Goal: Information Seeking & Learning: Learn about a topic

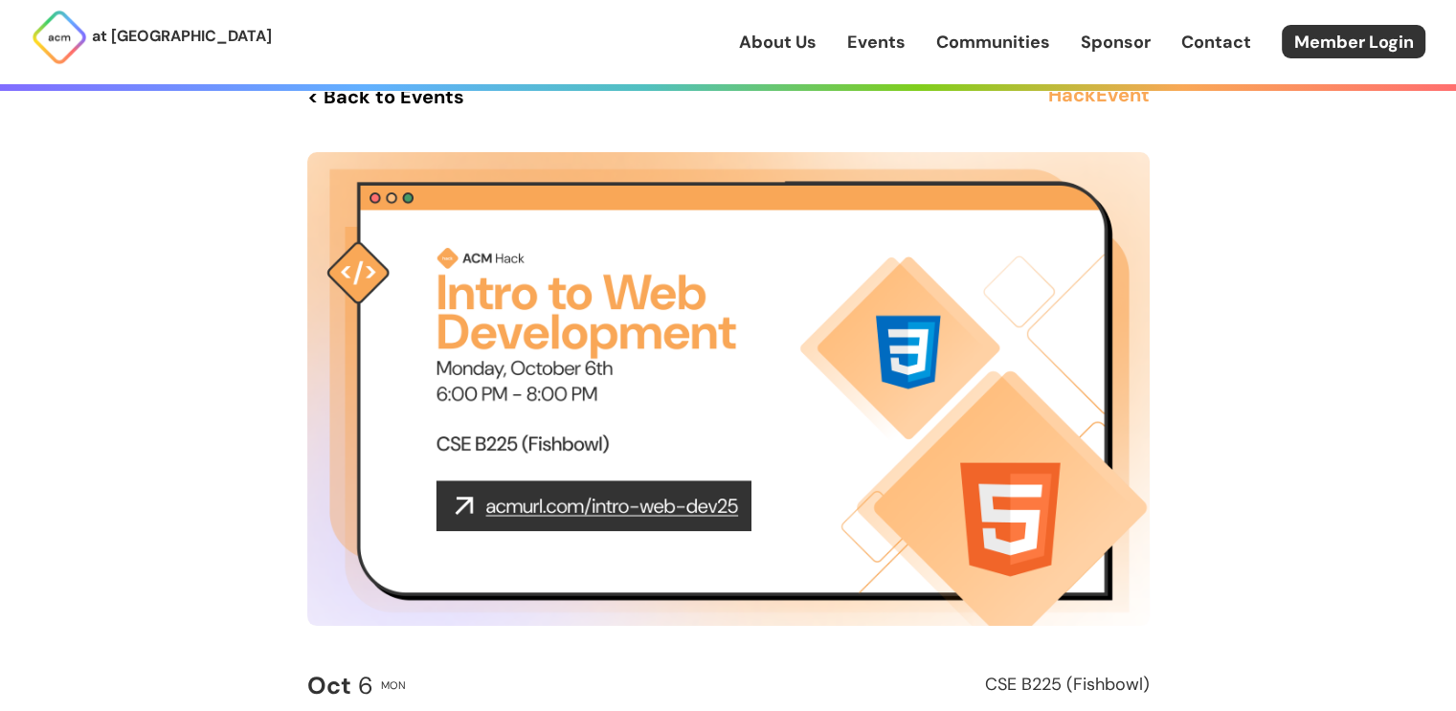
scroll to position [42, 0]
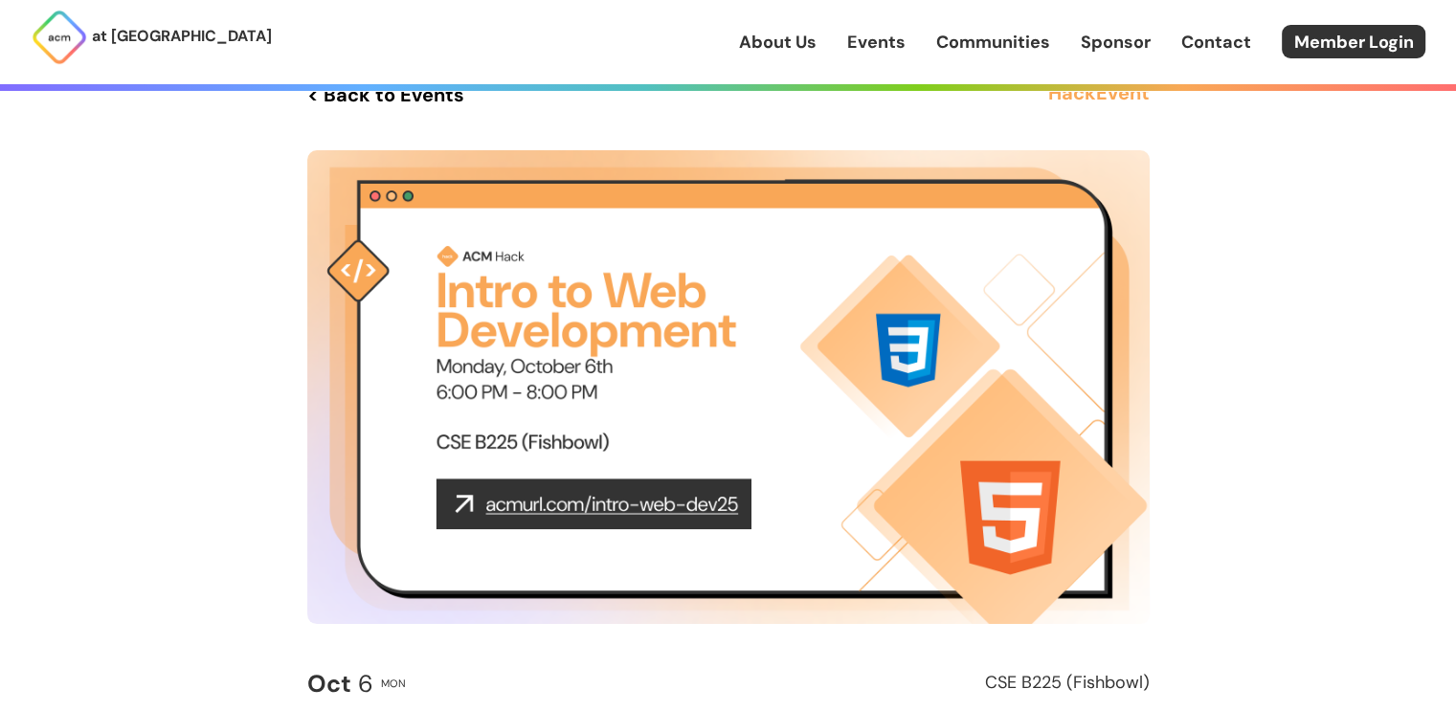
click at [581, 506] on img at bounding box center [728, 387] width 842 height 474
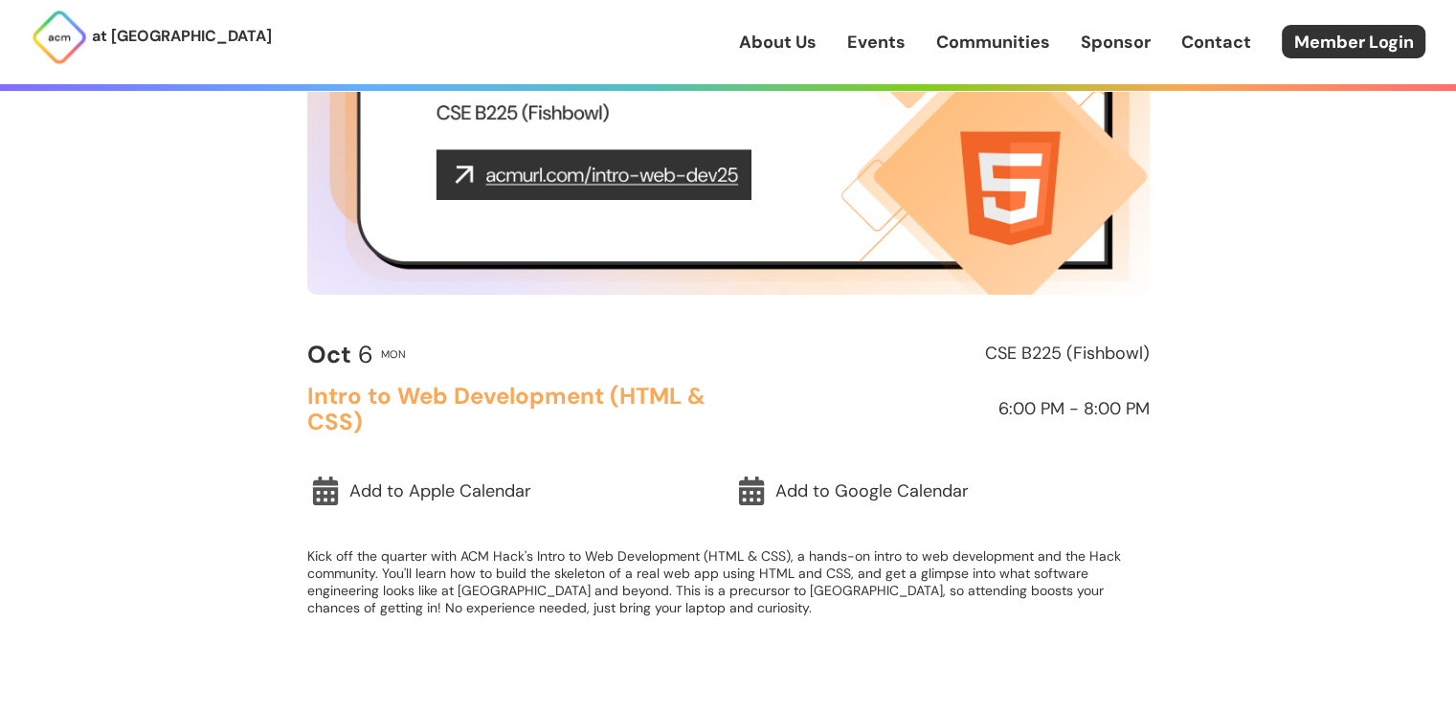
scroll to position [371, 0]
click at [1037, 348] on h2 "CSE B225 (Fishbowl)" at bounding box center [943, 354] width 413 height 19
copy h2 "CSE B225 (Fishbowl)"
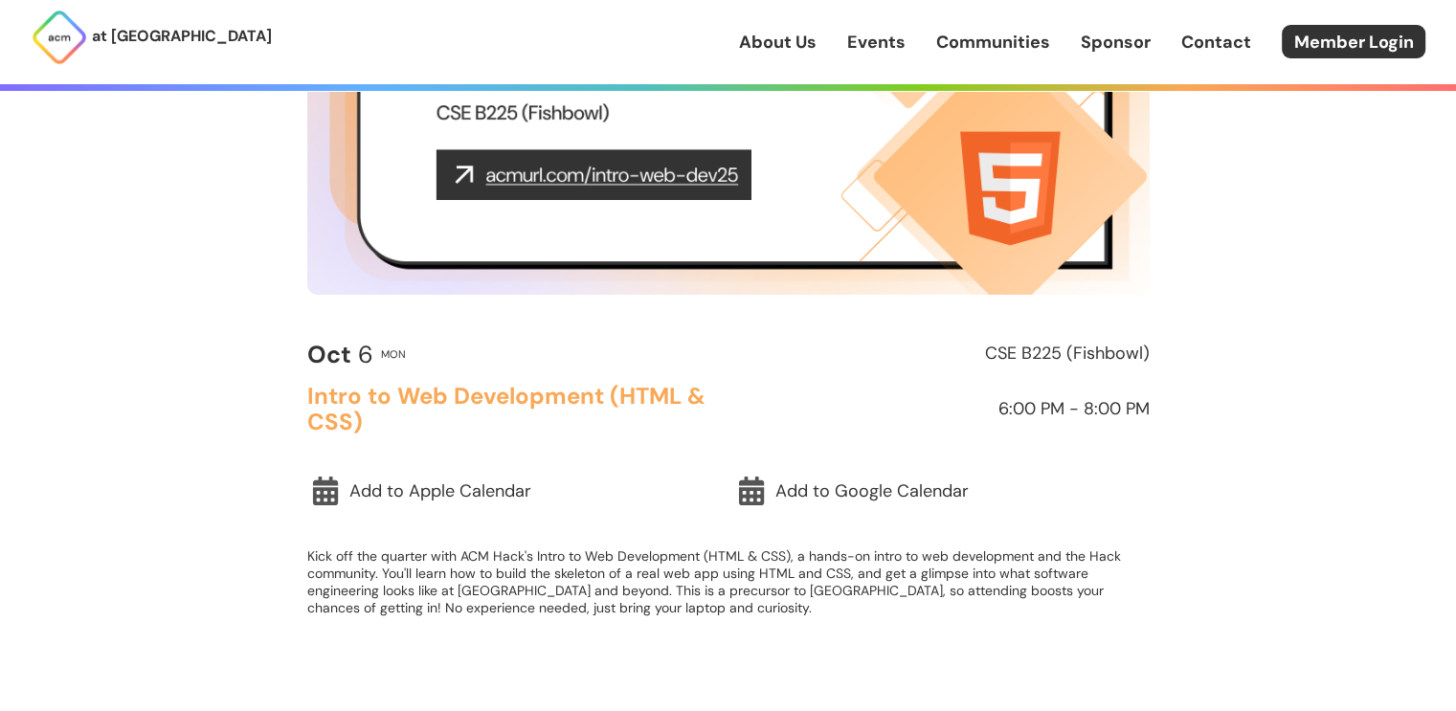
click at [218, 263] on div "at UC San Diego About Us Events Communities Sponsor Contact Member Login About …" at bounding box center [728, 476] width 1456 height 1695
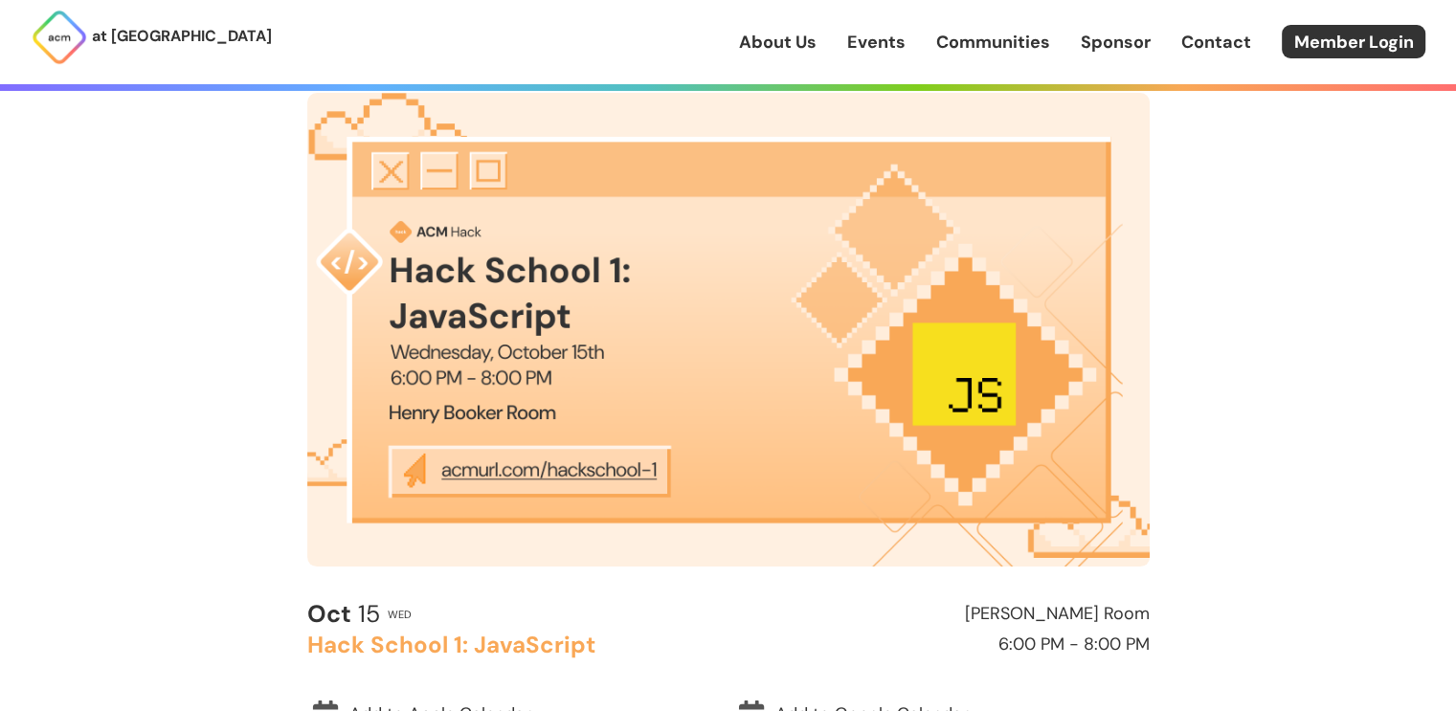
scroll to position [107, 0]
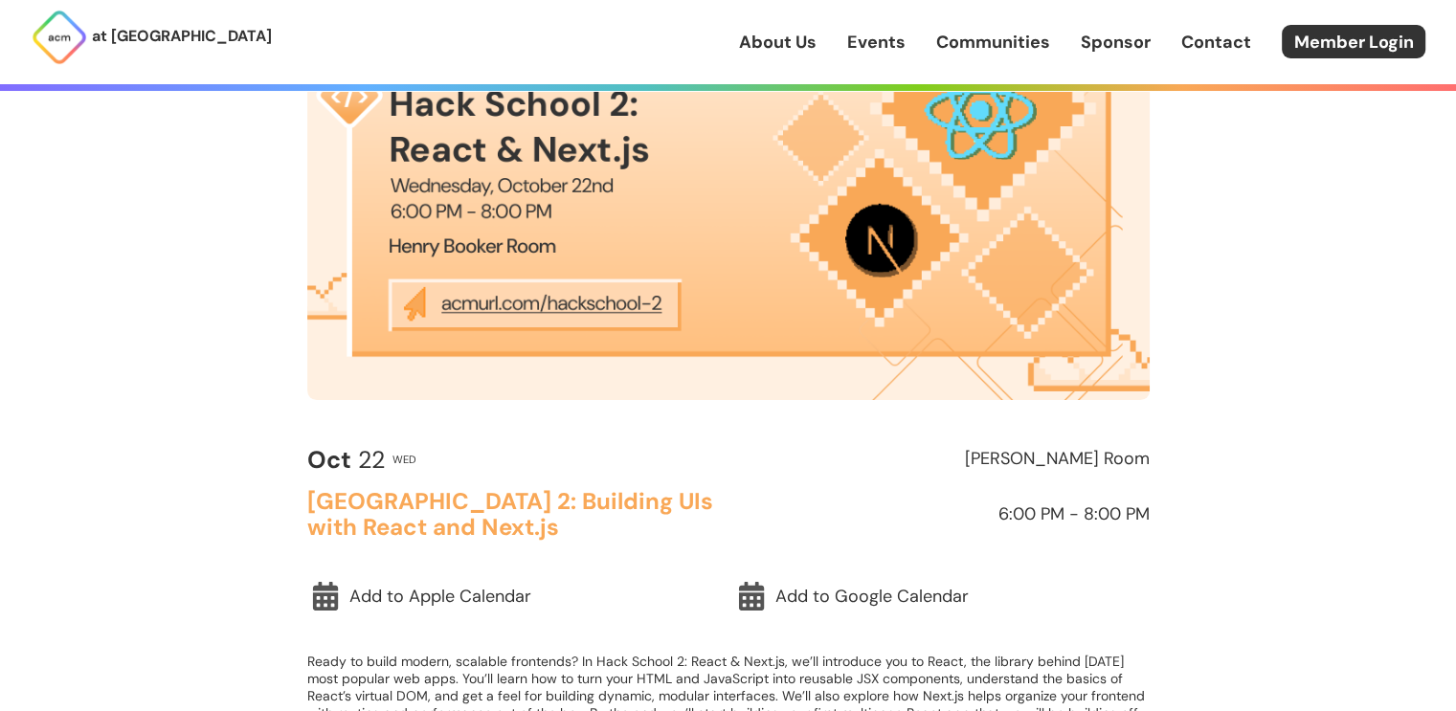
scroll to position [272, 0]
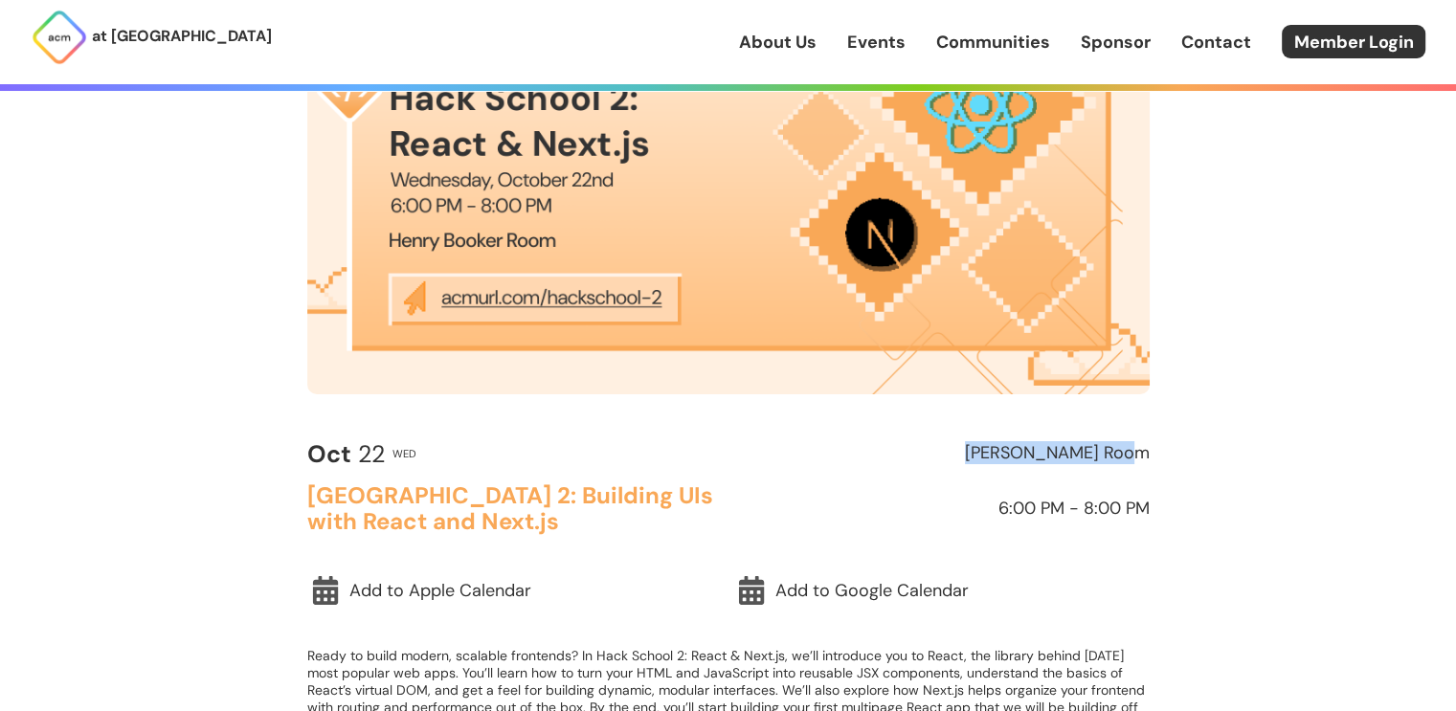
drag, startPoint x: 989, startPoint y: 454, endPoint x: 1172, endPoint y: 468, distance: 183.4
click at [1172, 468] on main "< Back to Events Hack Event Oct 22 Wed Henry Booker Room Hack School 2: Buildin…" at bounding box center [728, 303] width 919 height 910
copy h2 "Henry Booker Room"
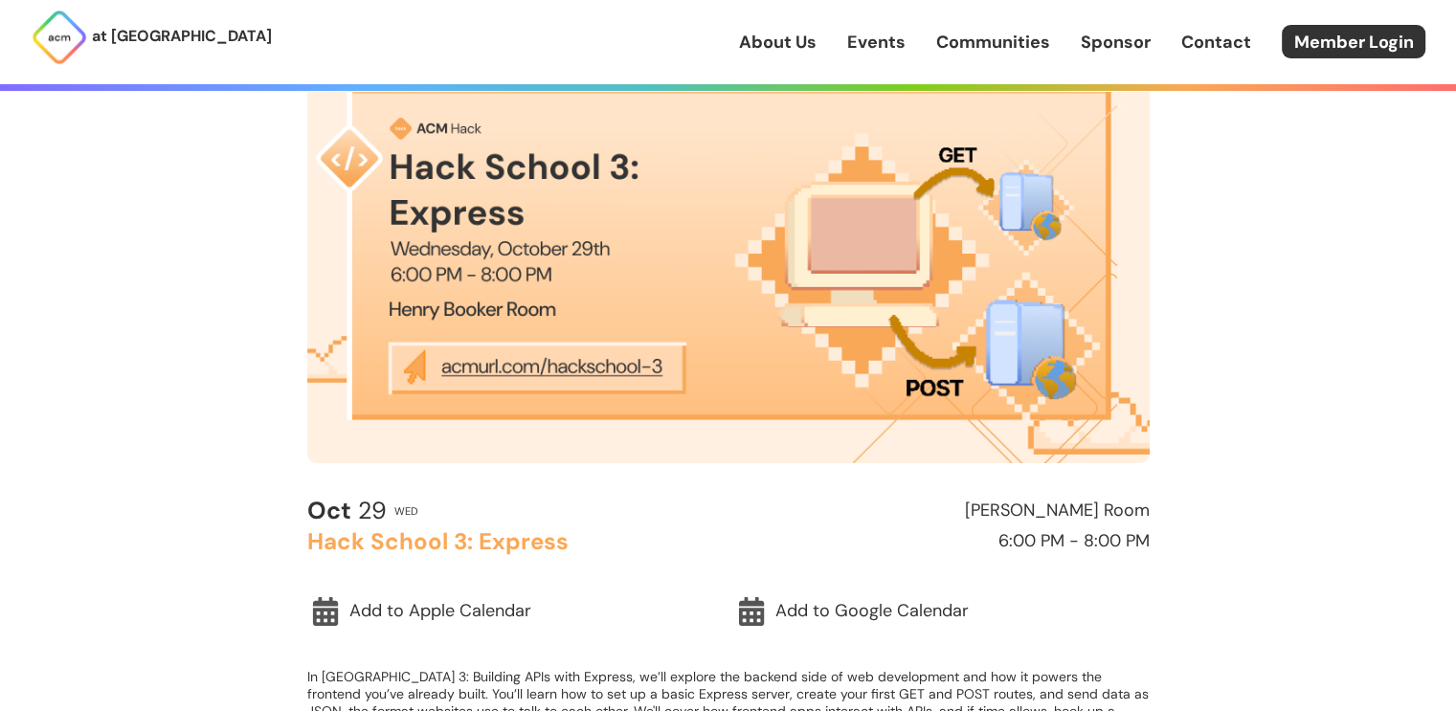
scroll to position [203, 0]
